Goal: Information Seeking & Learning: Learn about a topic

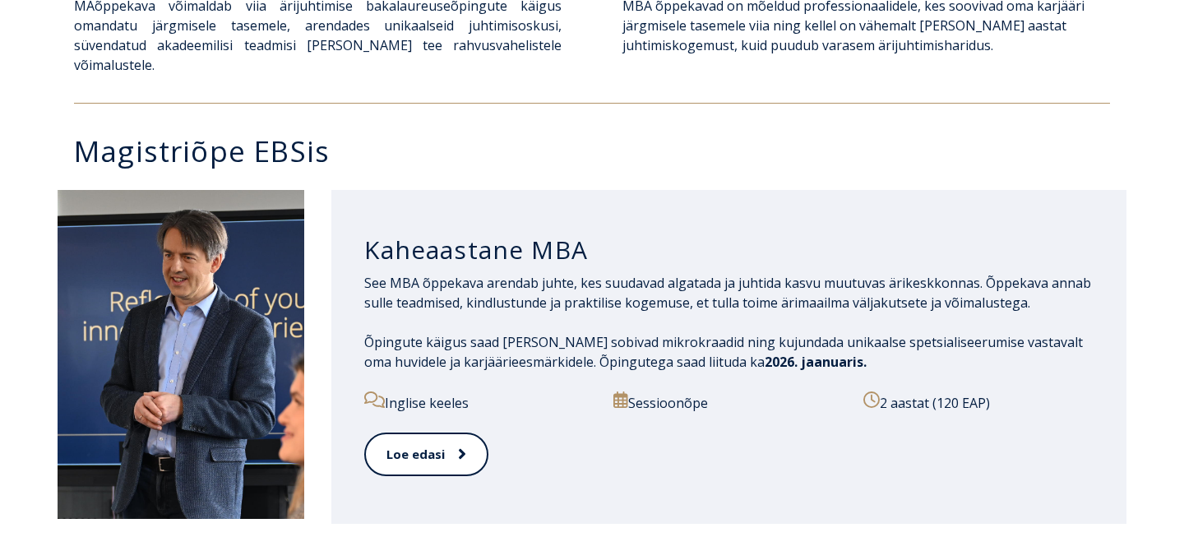
scroll to position [719, 0]
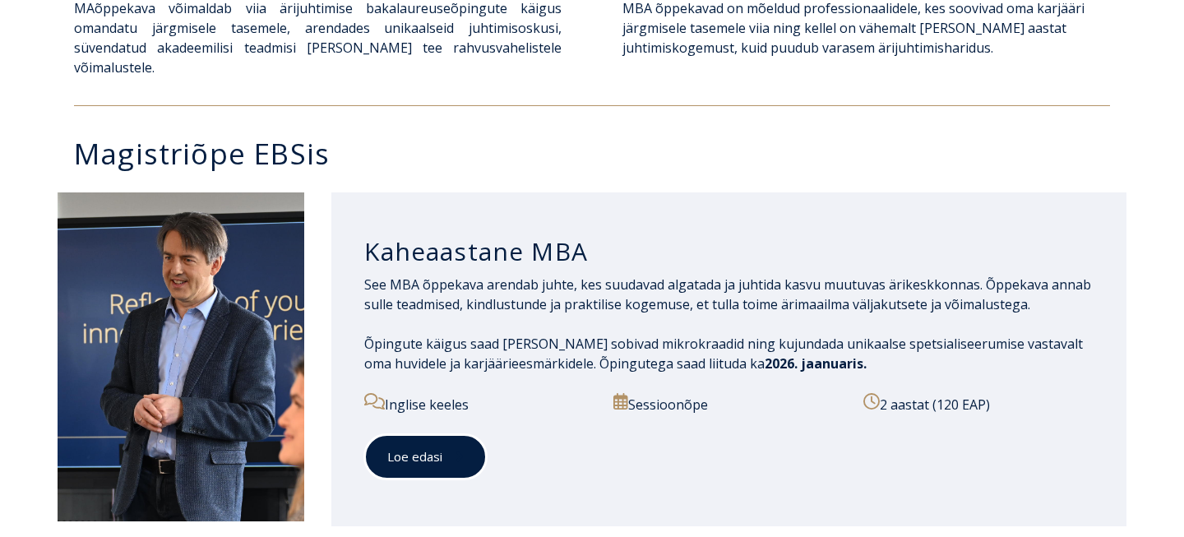
click at [447, 448] on span at bounding box center [452, 456] width 21 height 16
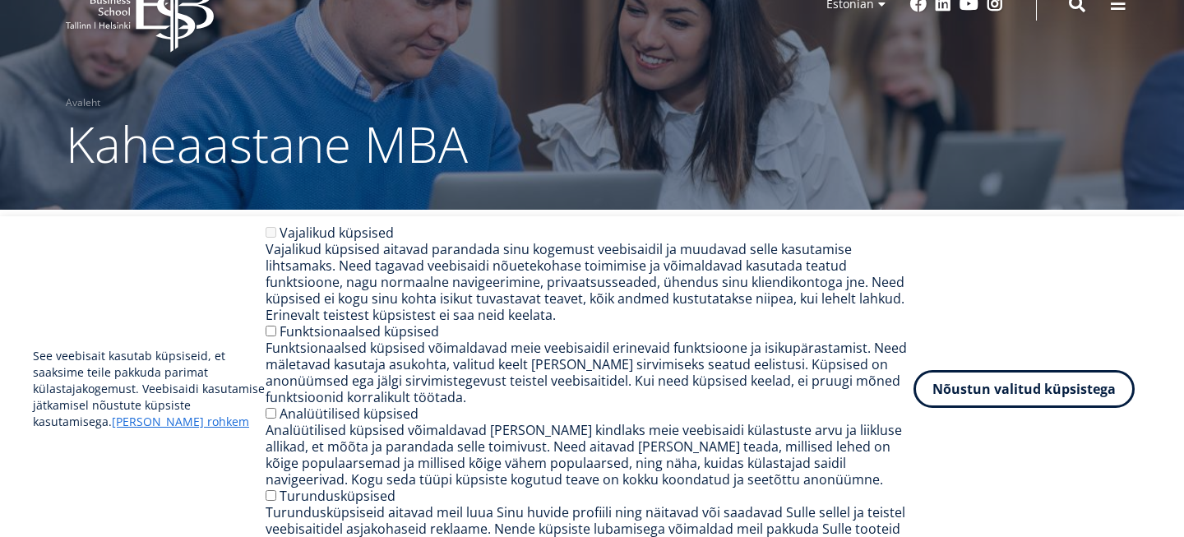
scroll to position [77, 0]
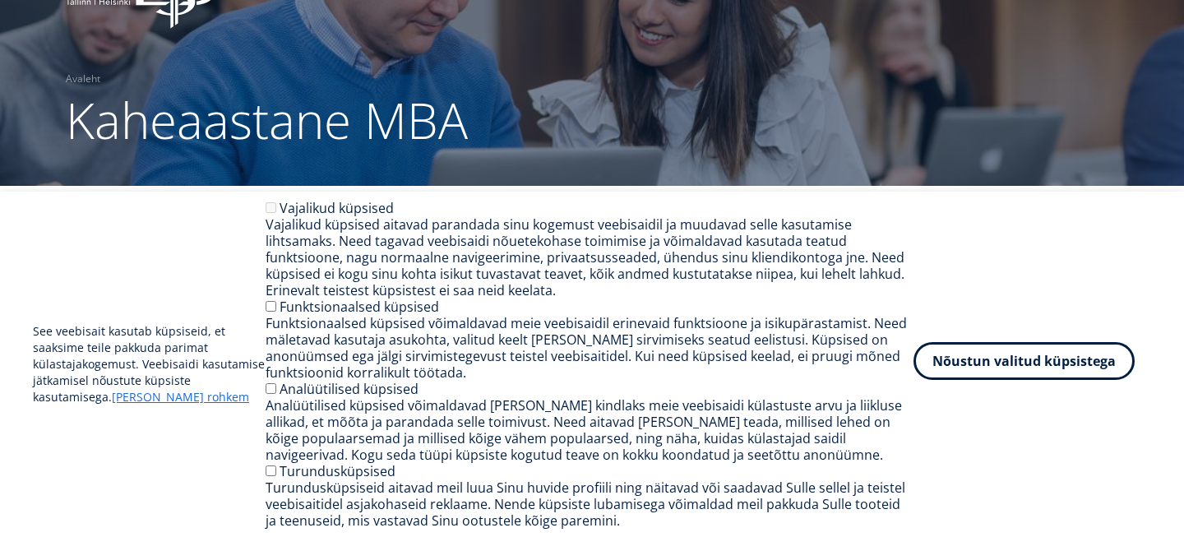
click at [1003, 355] on button "Nõustun valitud küpsistega" at bounding box center [1023, 361] width 221 height 38
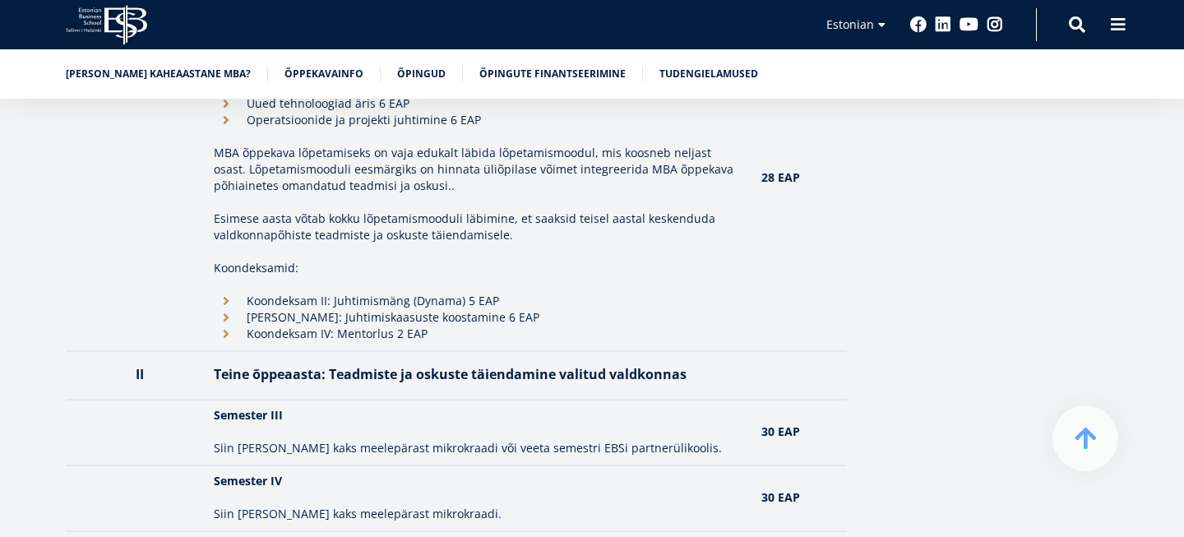
scroll to position [1965, 0]
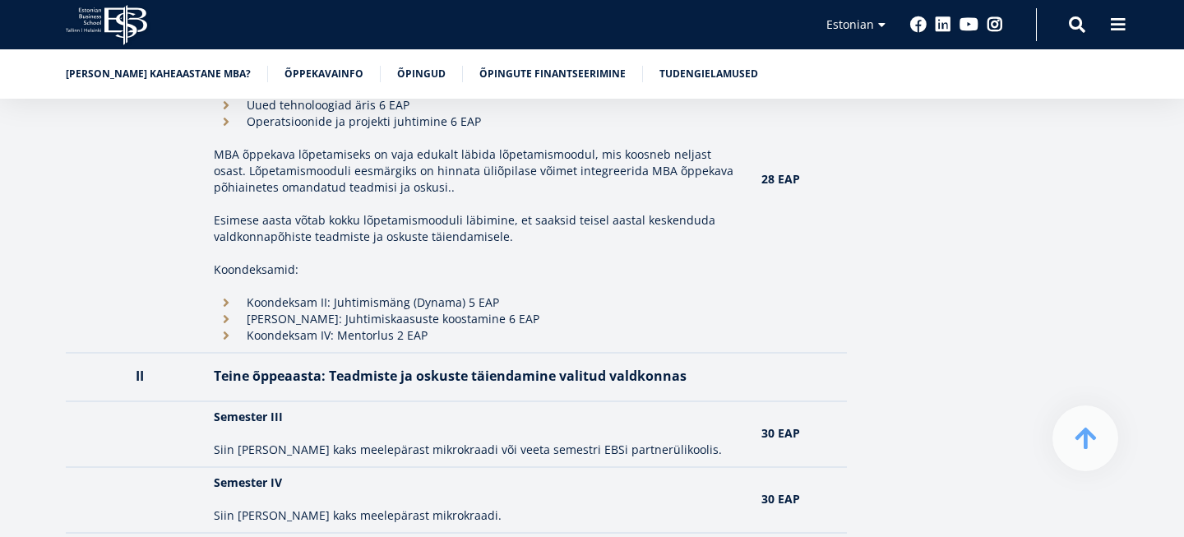
click at [520, 81] on li "Õpingute finantseerimine" at bounding box center [561, 74] width 164 height 16
click at [520, 76] on link "Õpingute finantseerimine" at bounding box center [552, 72] width 146 height 16
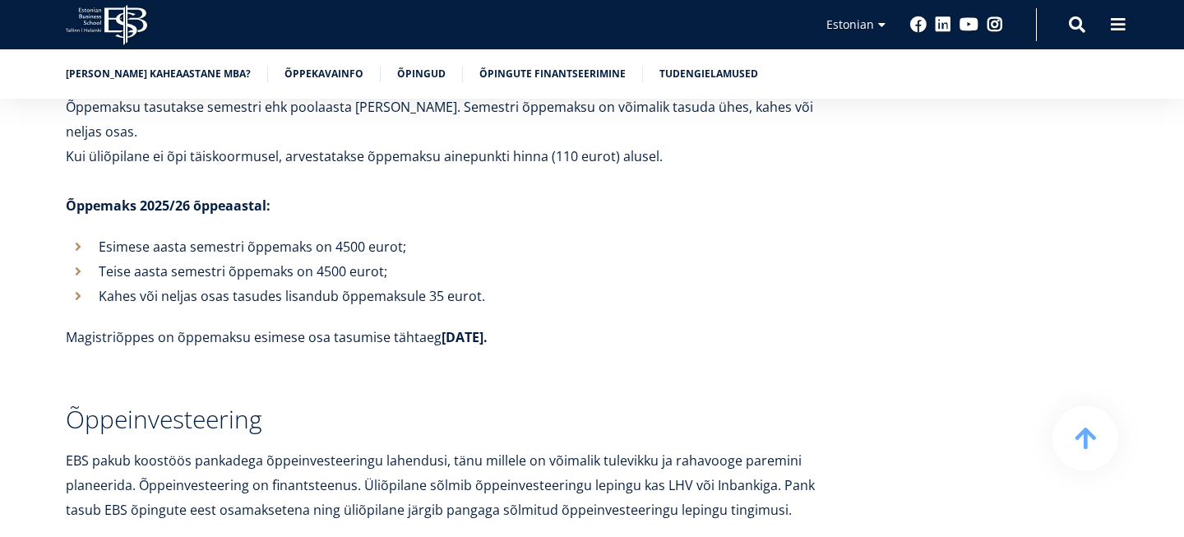
scroll to position [5803, 0]
